Goal: Task Accomplishment & Management: Manage account settings

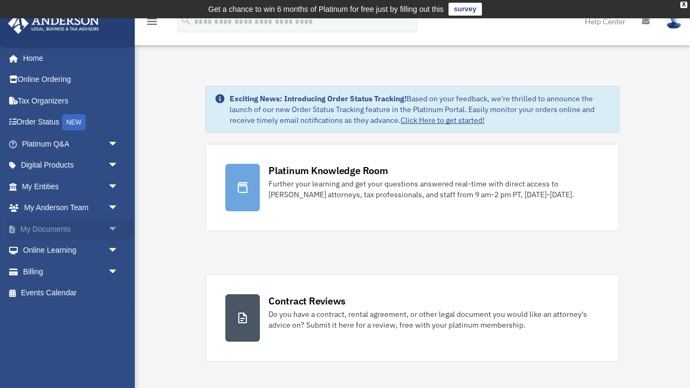
click at [66, 227] on link "My Documents arrow_drop_down" at bounding box center [71, 229] width 127 height 22
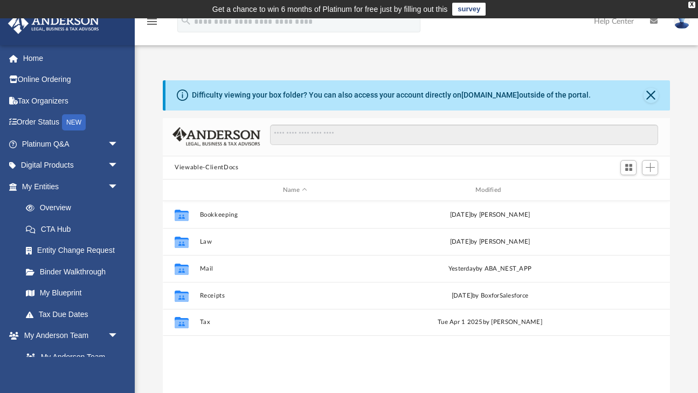
scroll to position [1, 1]
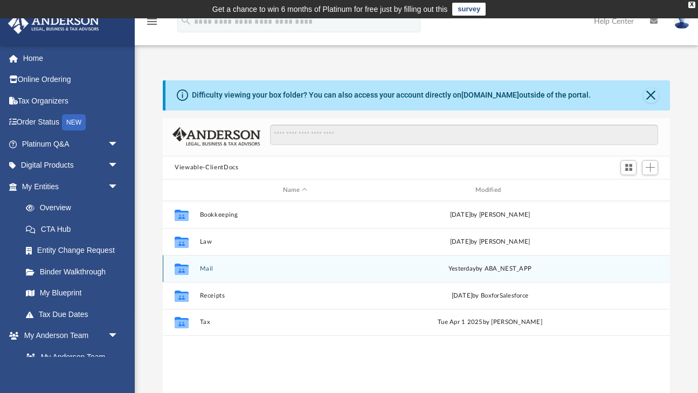
click at [212, 267] on button "Mail" at bounding box center [295, 268] width 190 height 7
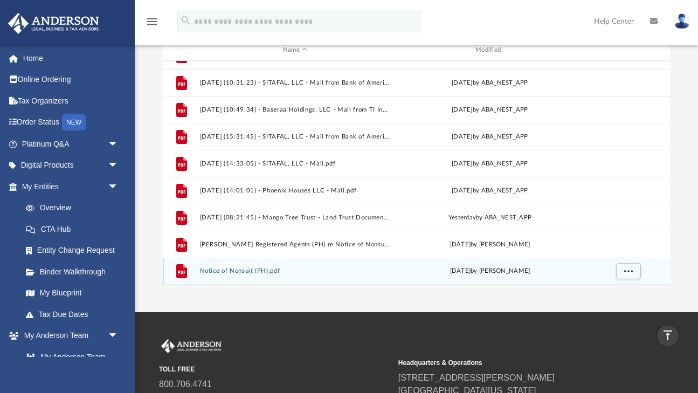
scroll to position [140, 0]
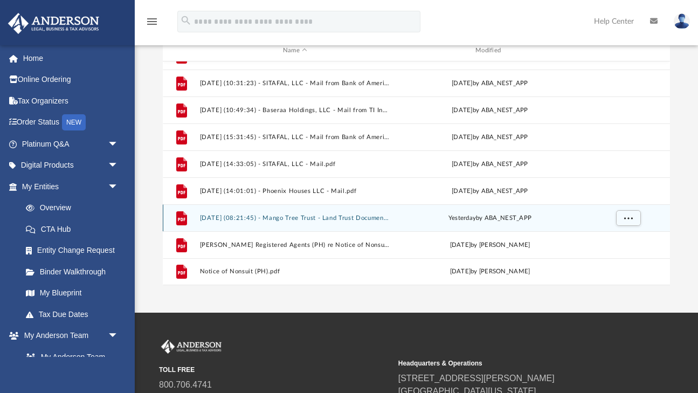
click at [358, 218] on button "[DATE] (08:21:45) - Mango Tree Trust - Land Trust Documents from [PERSON_NAME].…" at bounding box center [295, 218] width 190 height 7
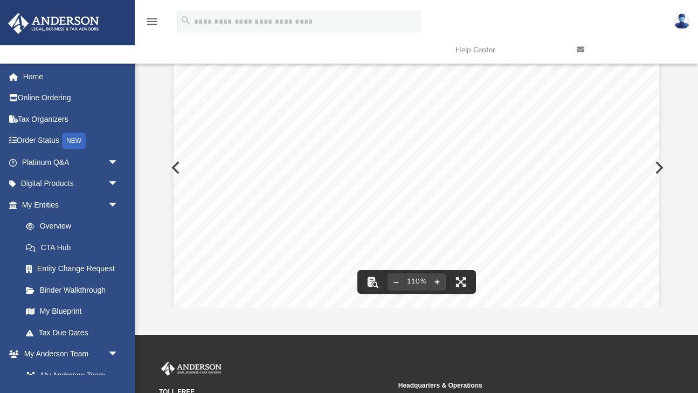
scroll to position [0, 0]
click at [176, 164] on div "Page 1" at bounding box center [417, 349] width 486 height 624
click at [174, 169] on div "Page 1" at bounding box center [417, 349] width 486 height 624
click at [171, 166] on button "Preview" at bounding box center [175, 168] width 24 height 30
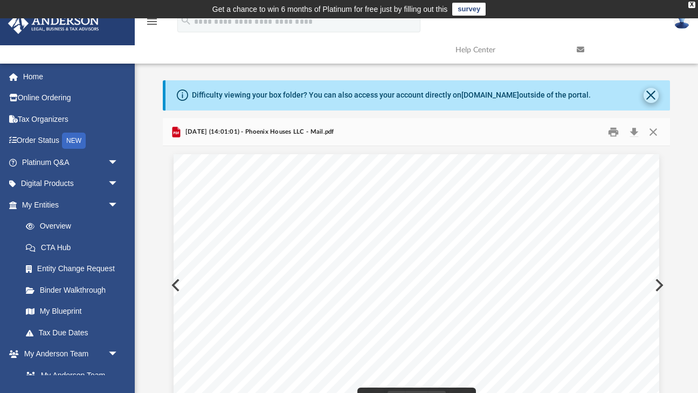
click at [651, 96] on button "Close" at bounding box center [651, 95] width 15 height 15
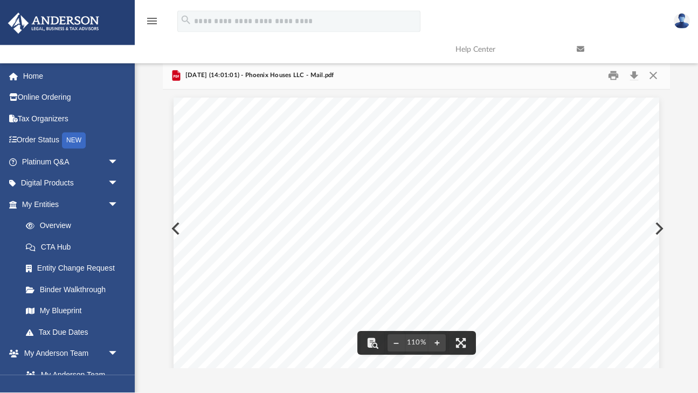
click at [678, 21] on img at bounding box center [682, 21] width 16 height 16
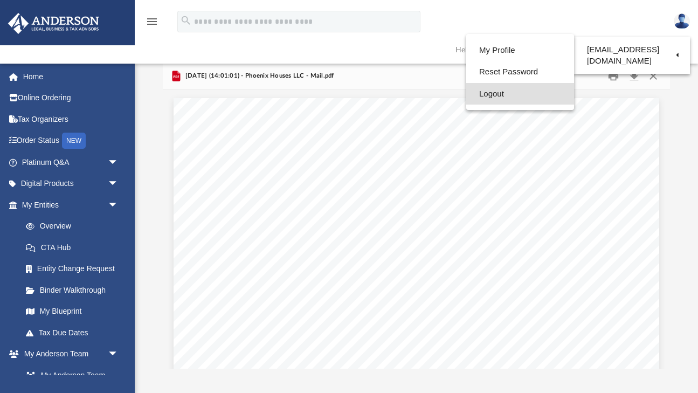
click at [495, 91] on link "Logout" at bounding box center [520, 94] width 108 height 22
